Goal: Transaction & Acquisition: Purchase product/service

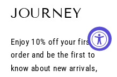
select select "3"
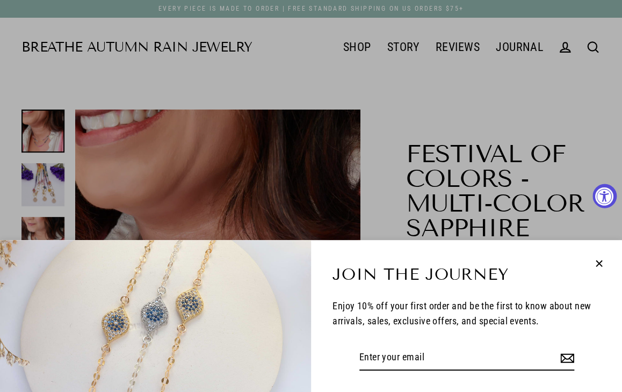
click at [116, 76] on icon "button" at bounding box center [598, 264] width 14 height 14
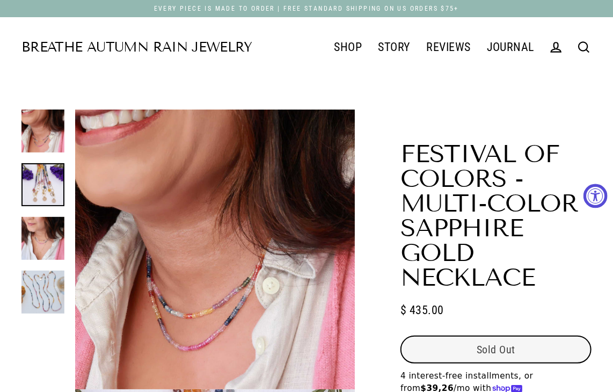
click at [116, 76] on link "Earrings" at bounding box center [375, 117] width 98 height 23
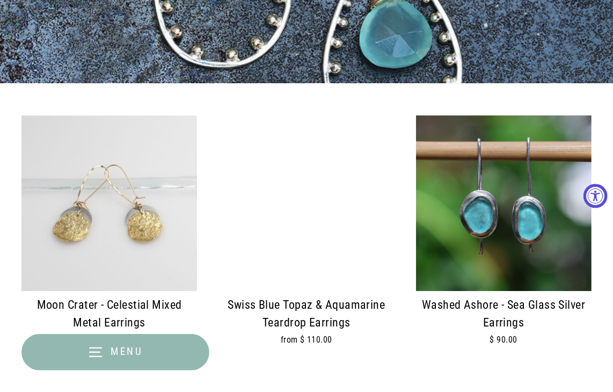
scroll to position [376, 0]
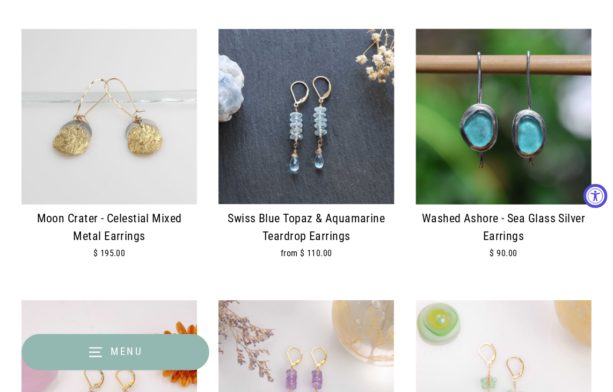
click at [326, 144] on img at bounding box center [306, 117] width 176 height 176
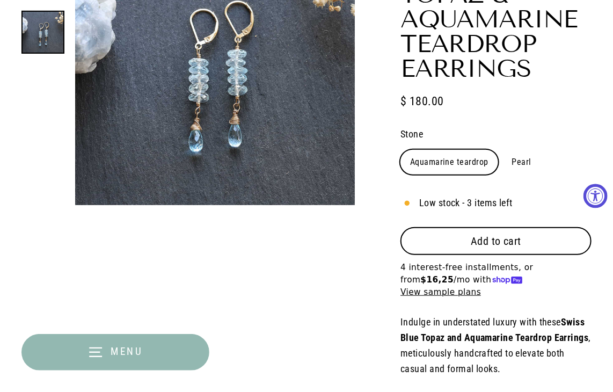
select select "3"
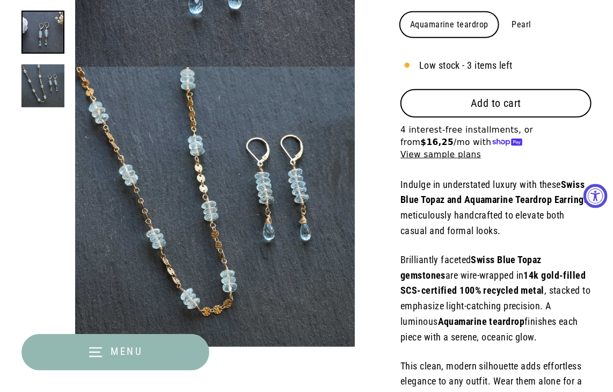
click at [485, 102] on span "Add to cart" at bounding box center [496, 103] width 51 height 13
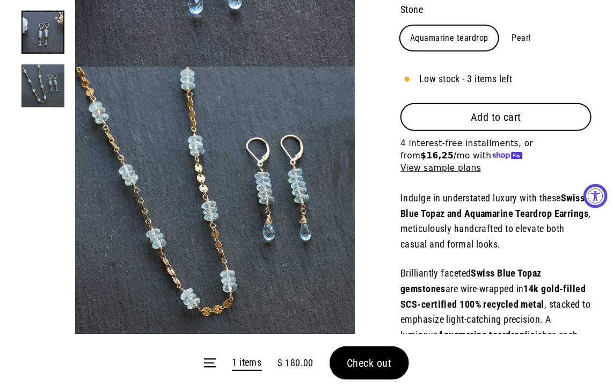
click at [384, 368] on form "Menu 1 items $ 180.00 Check out" at bounding box center [306, 363] width 613 height 58
click at [371, 366] on form "Menu 1 items $ 180.00 Check out" at bounding box center [306, 363] width 613 height 58
click at [362, 377] on form "Menu 1 items $ 180.00 Check out" at bounding box center [306, 363] width 613 height 58
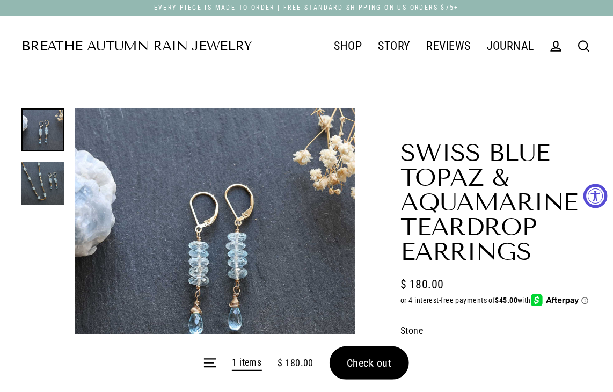
scroll to position [0, 0]
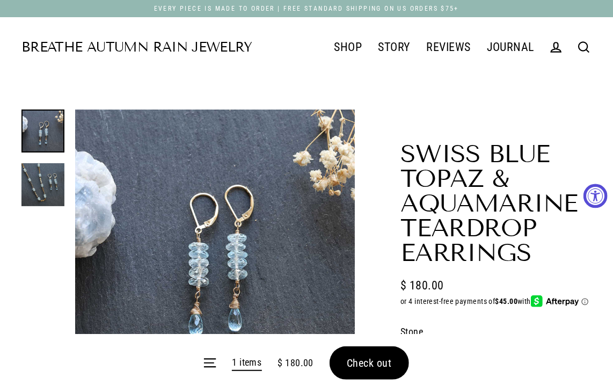
click at [360, 366] on span "Check out" at bounding box center [369, 362] width 45 height 13
click at [360, 365] on form "Menu 1 items $ 180.00 Check out" at bounding box center [306, 363] width 613 height 58
